Goal: Task Accomplishment & Management: Use online tool/utility

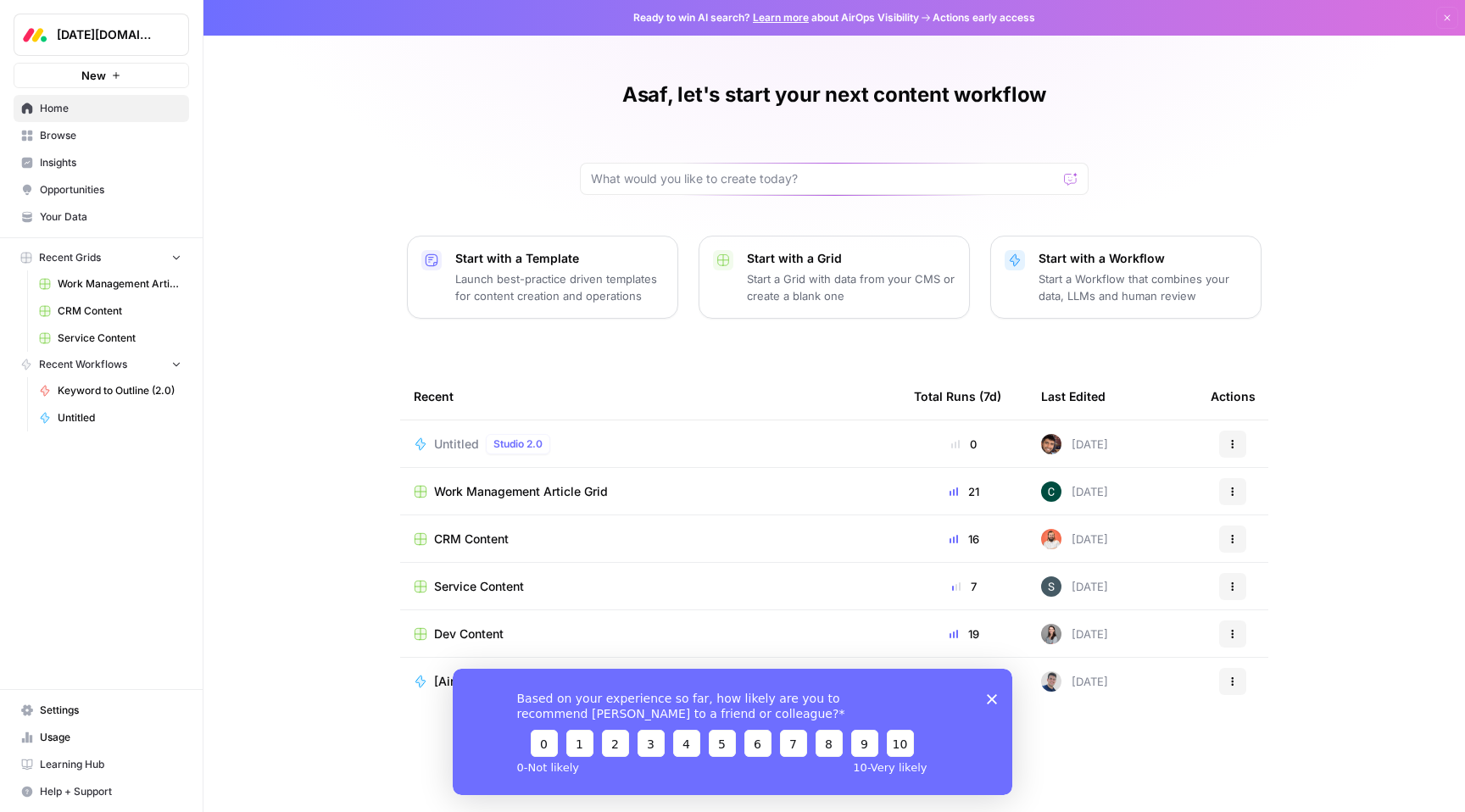
click at [989, 696] on polygon "Close survey" at bounding box center [992, 698] width 10 height 10
click at [1240, 242] on button "Start with a Workflow Start a Workflow that combines your data, LLMs and human …" at bounding box center [1126, 277] width 271 height 83
